Goal: Find specific page/section

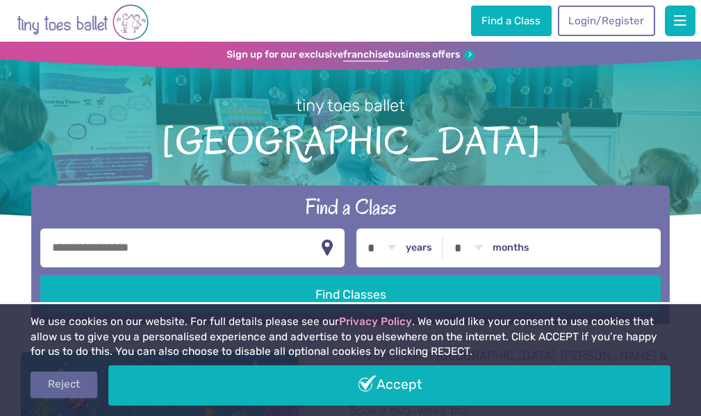
click at [97, 372] on link "Reject" at bounding box center [64, 385] width 67 height 26
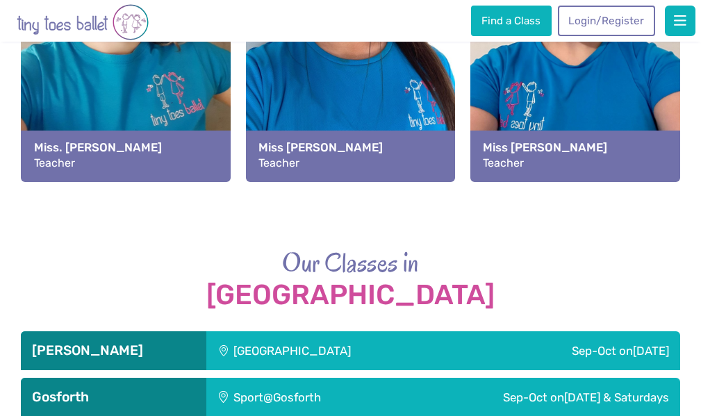
scroll to position [1669, 0]
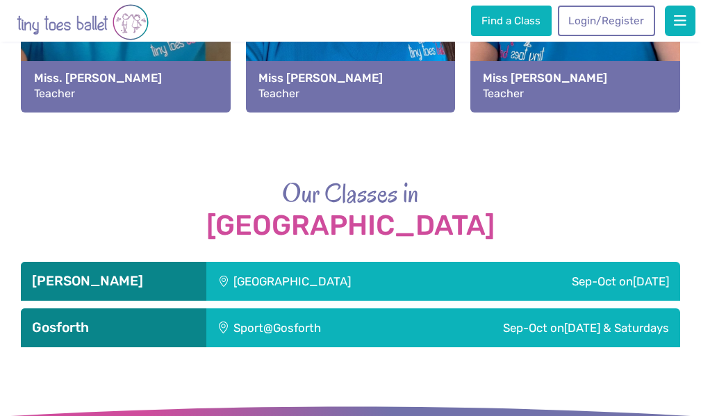
click at [61, 320] on h3 "Gosforth" at bounding box center [113, 328] width 163 height 17
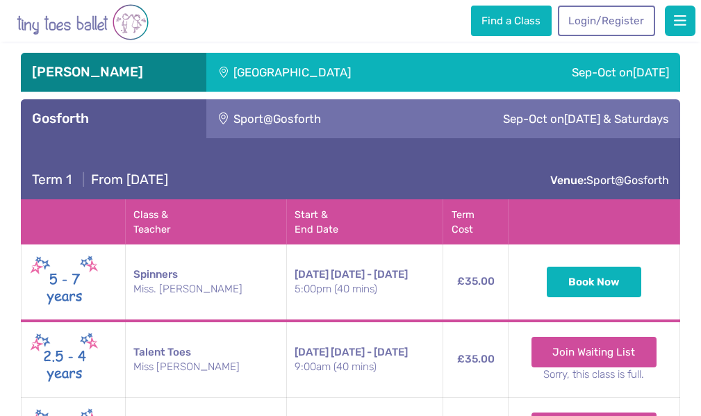
scroll to position [1877, 0]
